Goal: Information Seeking & Learning: Learn about a topic

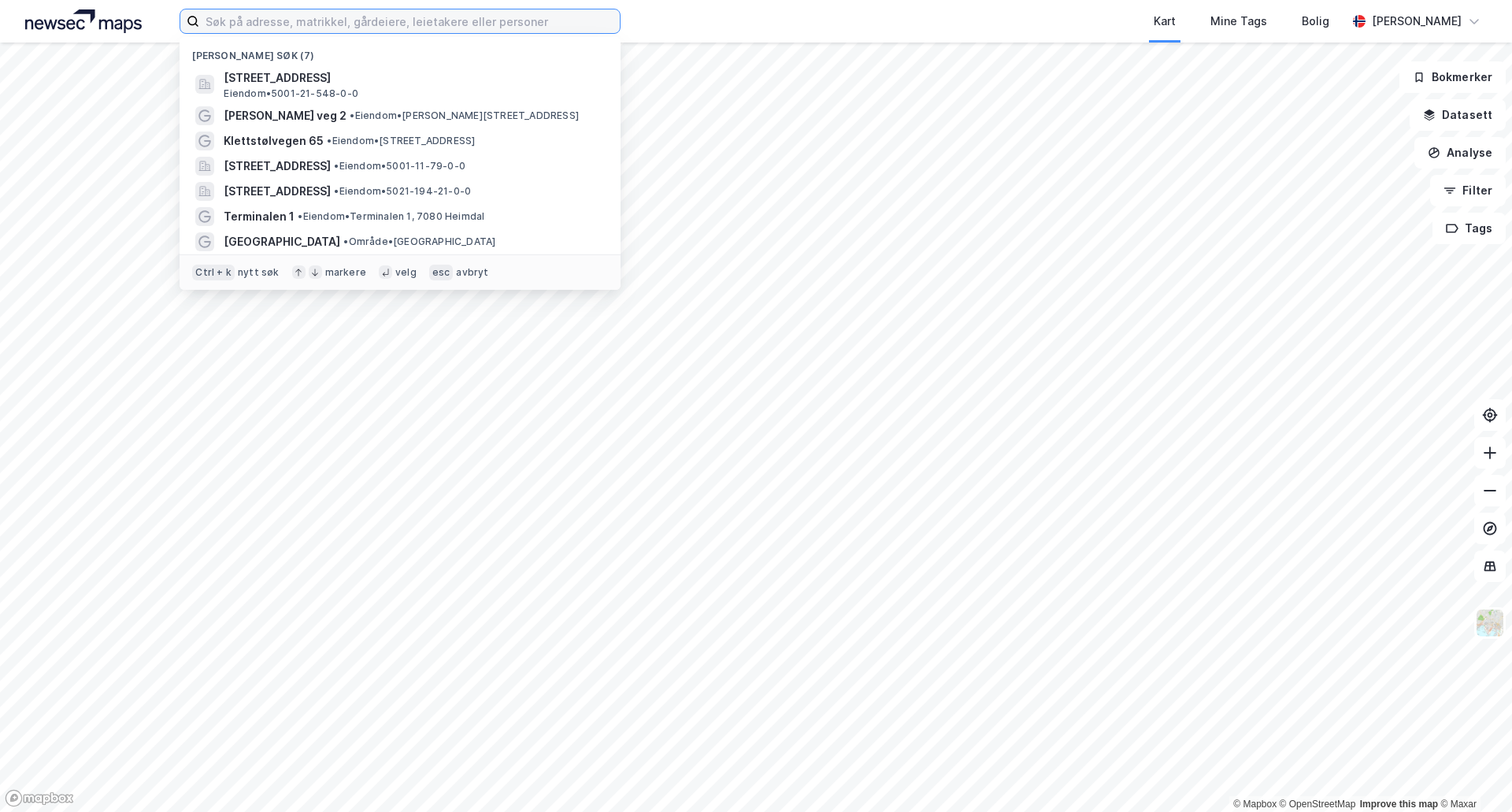
click at [235, 26] on input at bounding box center [409, 21] width 420 height 24
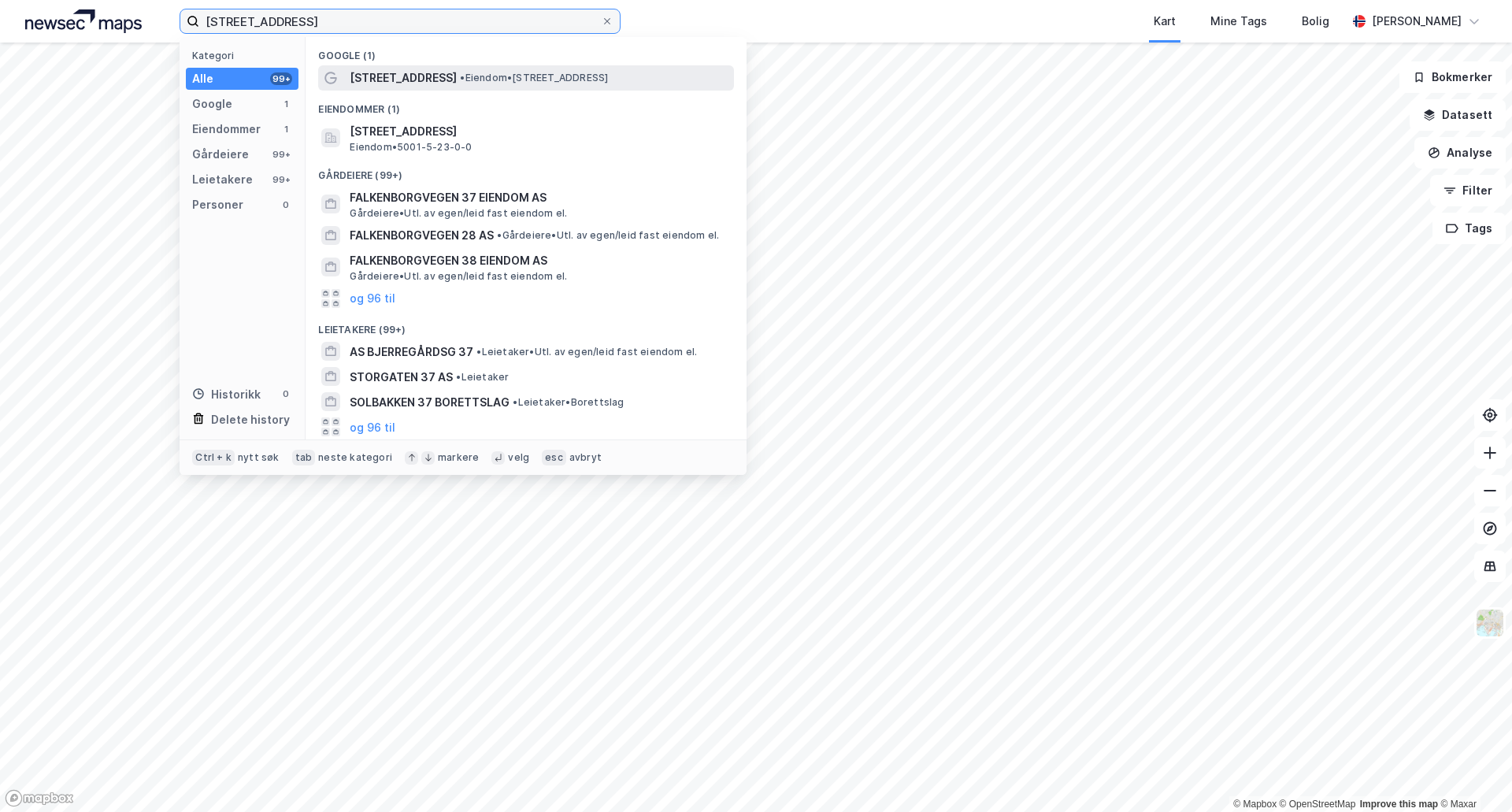
type input "[STREET_ADDRESS]"
click at [421, 80] on span "[STREET_ADDRESS]" at bounding box center [403, 78] width 107 height 19
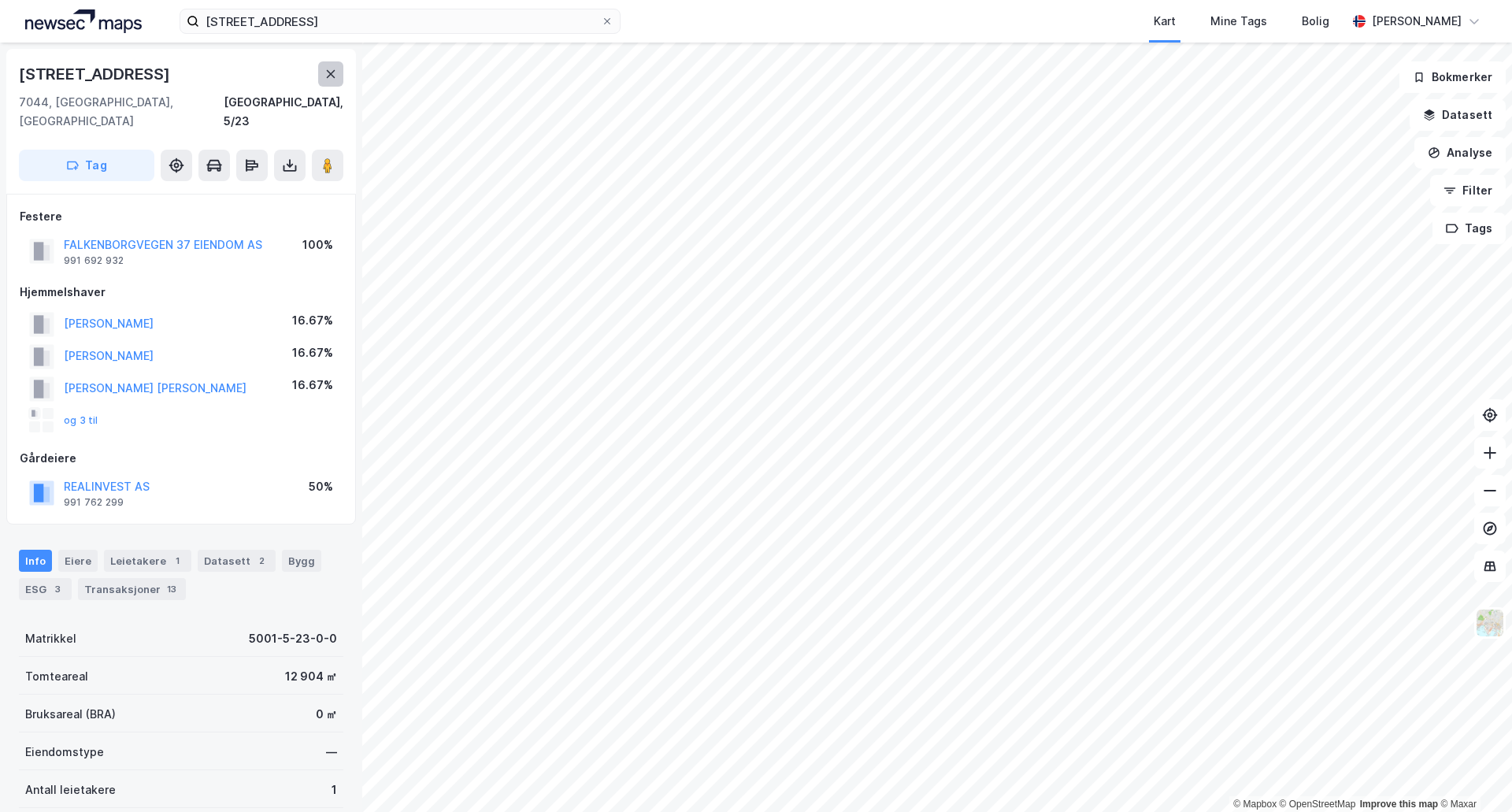
click at [333, 72] on icon at bounding box center [331, 73] width 9 height 8
